Goal: Navigation & Orientation: Find specific page/section

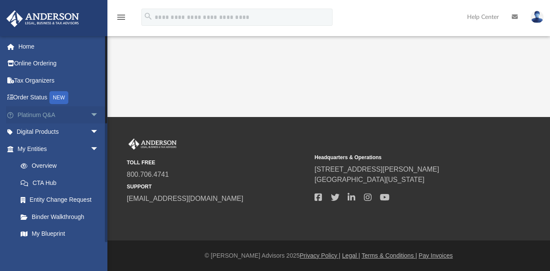
click at [90, 114] on span "arrow_drop_down" at bounding box center [98, 115] width 17 height 18
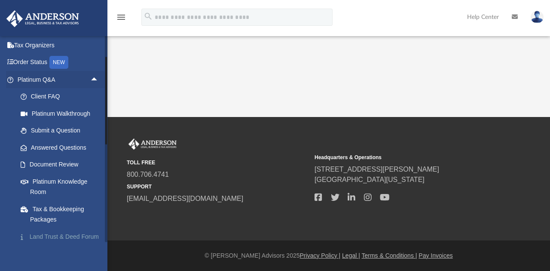
scroll to position [86, 0]
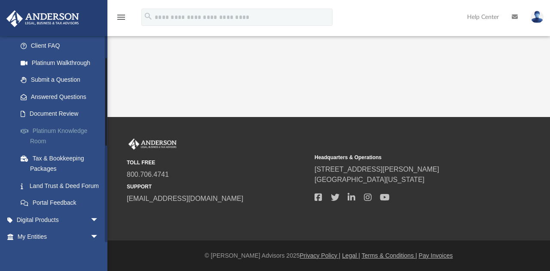
click at [70, 131] on link "Platinum Knowledge Room" at bounding box center [62, 136] width 100 height 28
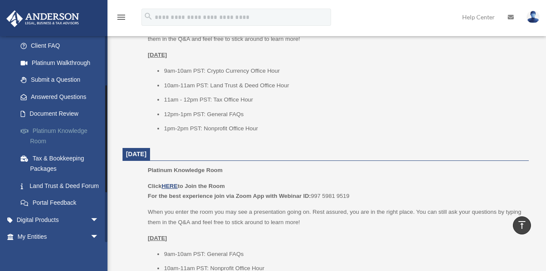
scroll to position [114, 0]
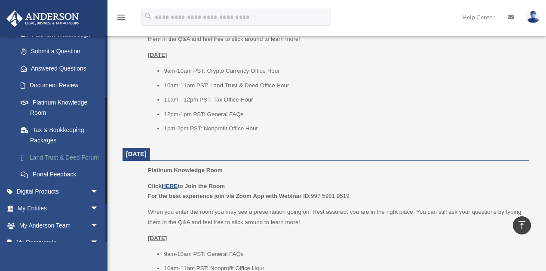
click at [52, 157] on link "Land Trust & Deed Forum" at bounding box center [62, 157] width 100 height 17
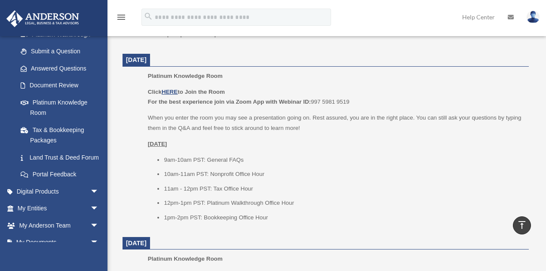
scroll to position [516, 0]
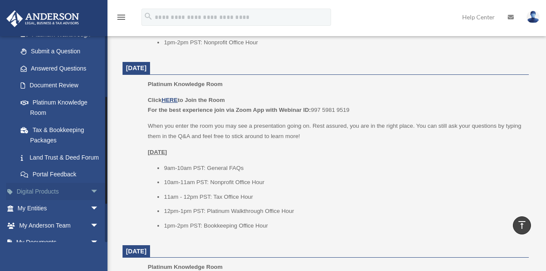
click at [90, 200] on span "arrow_drop_down" at bounding box center [98, 192] width 17 height 18
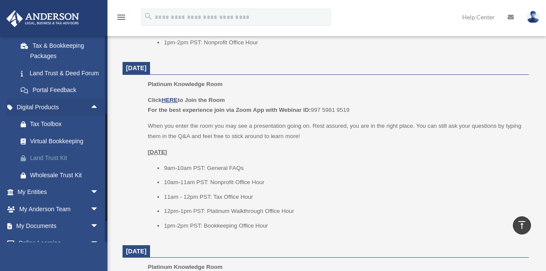
scroll to position [200, 0]
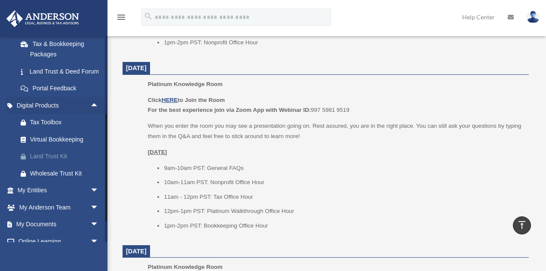
click at [48, 162] on div "Land Trust Kit" at bounding box center [65, 156] width 71 height 11
click at [50, 162] on div "Land Trust Kit" at bounding box center [65, 156] width 71 height 11
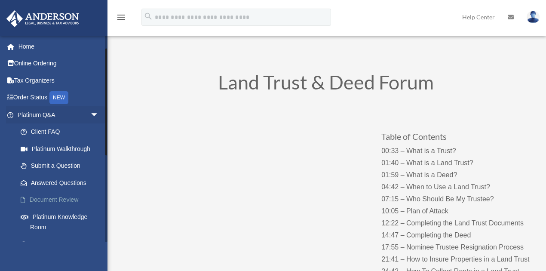
scroll to position [86, 0]
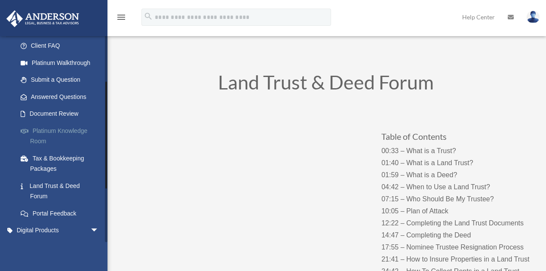
click at [54, 129] on link "Platinum Knowledge Room" at bounding box center [62, 136] width 100 height 28
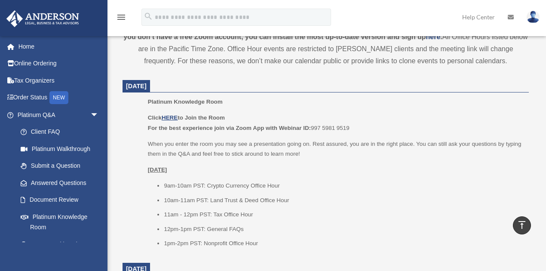
scroll to position [344, 0]
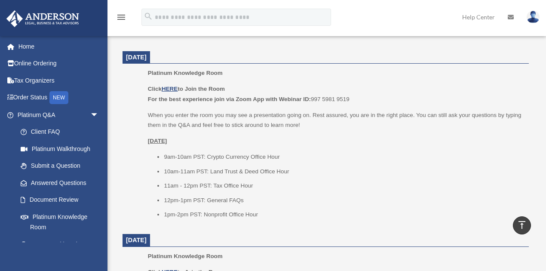
click at [531, 17] on img at bounding box center [532, 17] width 13 height 12
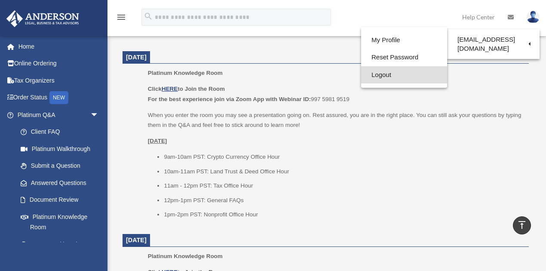
click at [392, 74] on link "Logout" at bounding box center [404, 75] width 86 height 18
